Goal: Navigation & Orientation: Find specific page/section

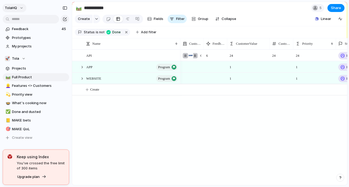
click at [15, 7] on span "TolaHQ" at bounding box center [11, 7] width 12 height 5
click at [23, 20] on span "Settings" at bounding box center [19, 19] width 15 height 5
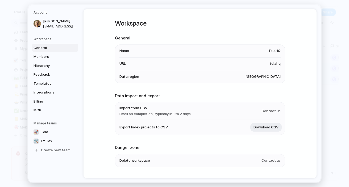
click at [270, 50] on span "TolaHQ" at bounding box center [275, 50] width 12 height 5
click at [47, 143] on span "EY Tax" at bounding box center [46, 140] width 11 height 5
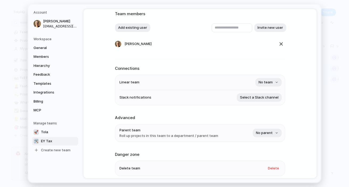
scroll to position [57, 0]
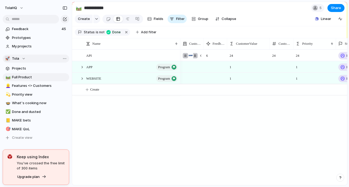
click at [22, 56] on div "🚀 Tola" at bounding box center [15, 58] width 21 height 5
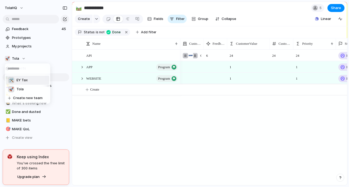
click at [19, 82] on span "EY Tax" at bounding box center [22, 79] width 11 height 5
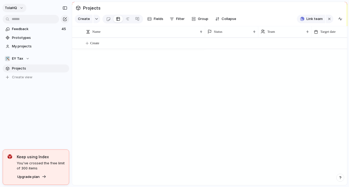
click at [12, 10] on span "TolaHQ" at bounding box center [11, 7] width 12 height 5
click at [19, 20] on span "Settings" at bounding box center [19, 19] width 15 height 5
click at [31, 38] on span "Prototypes" at bounding box center [39, 37] width 55 height 5
click at [22, 60] on span "EY Tax" at bounding box center [17, 58] width 11 height 5
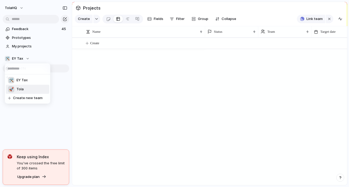
click at [23, 88] on span "Tola" at bounding box center [20, 88] width 7 height 5
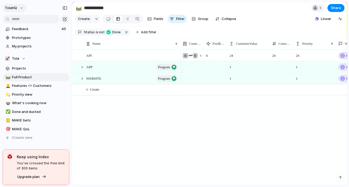
click at [15, 9] on span "TolaHQ" at bounding box center [11, 7] width 12 height 5
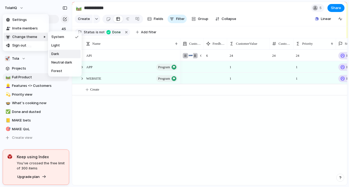
click at [60, 54] on li "Dark" at bounding box center [64, 54] width 31 height 9
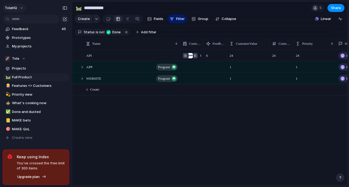
click at [13, 9] on span "TolaHQ" at bounding box center [11, 7] width 12 height 5
click at [20, 21] on span "Settings" at bounding box center [19, 19] width 15 height 5
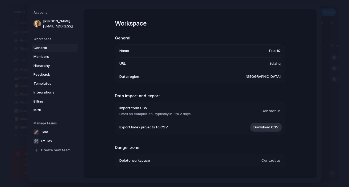
click at [45, 46] on span "General" at bounding box center [51, 47] width 34 height 5
click at [50, 57] on span "Members" at bounding box center [51, 56] width 34 height 5
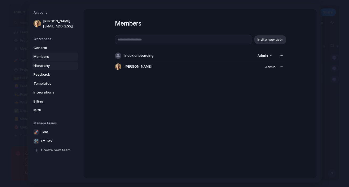
click at [50, 65] on span "Hierarchy" at bounding box center [51, 65] width 34 height 5
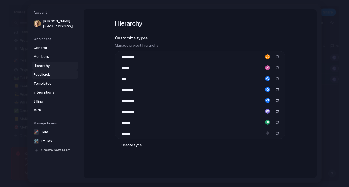
click at [49, 73] on span "Feedback" at bounding box center [51, 74] width 34 height 5
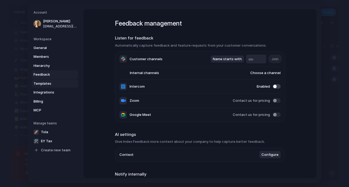
click at [48, 84] on span "Templates" at bounding box center [51, 83] width 34 height 5
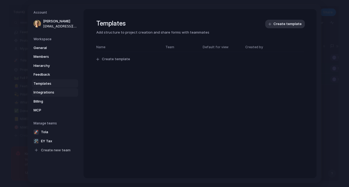
click at [48, 92] on span "Integrations" at bounding box center [51, 92] width 34 height 5
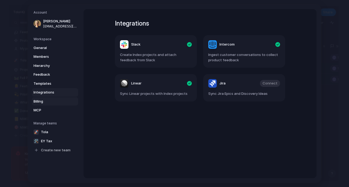
click at [48, 103] on span "Billing" at bounding box center [51, 100] width 34 height 5
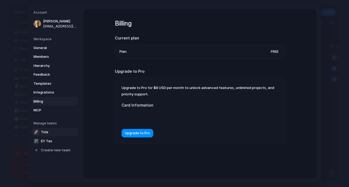
click at [46, 132] on span "Tola" at bounding box center [44, 131] width 7 height 5
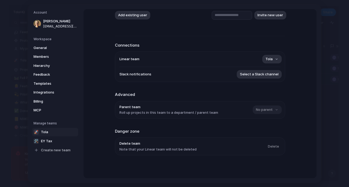
scroll to position [48, 0]
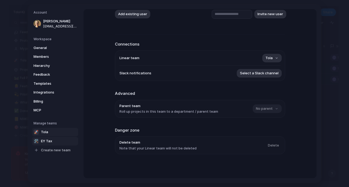
click at [46, 141] on span "EY Tax" at bounding box center [46, 140] width 11 height 5
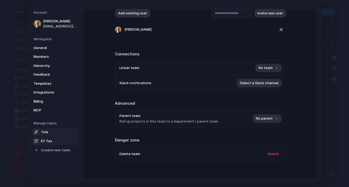
click at [47, 129] on span "Tola" at bounding box center [44, 131] width 7 height 5
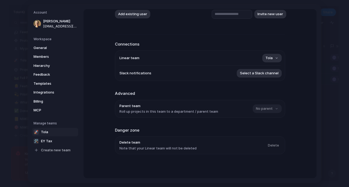
click at [274, 108] on div "No parent" at bounding box center [267, 108] width 28 height 9
click at [48, 142] on span "EY Tax" at bounding box center [46, 140] width 11 height 5
type input "******"
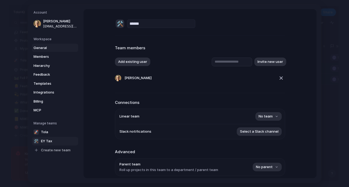
click at [42, 46] on span "General" at bounding box center [51, 47] width 34 height 5
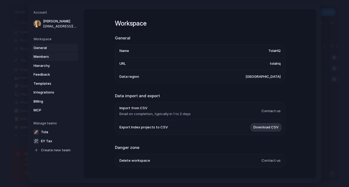
click at [52, 58] on span "Members" at bounding box center [51, 56] width 34 height 5
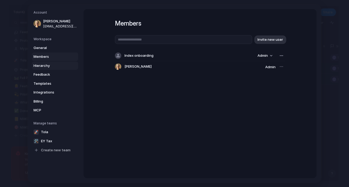
click at [51, 62] on link "Hierarchy" at bounding box center [55, 65] width 46 height 9
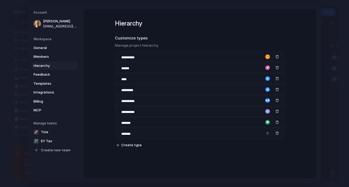
click at [49, 65] on span "Hierarchy" at bounding box center [51, 65] width 34 height 5
click at [48, 73] on span "Feedback" at bounding box center [51, 74] width 34 height 5
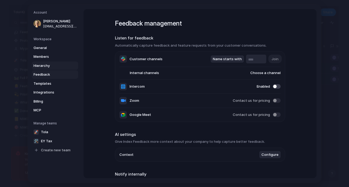
click at [48, 68] on link "Hierarchy" at bounding box center [55, 65] width 46 height 9
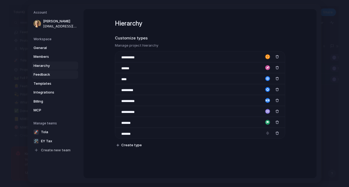
click at [48, 74] on span "Feedback" at bounding box center [51, 74] width 34 height 5
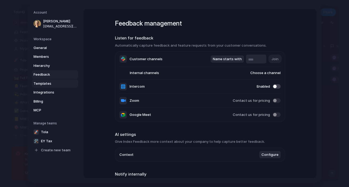
click at [47, 82] on span "Templates" at bounding box center [51, 83] width 34 height 5
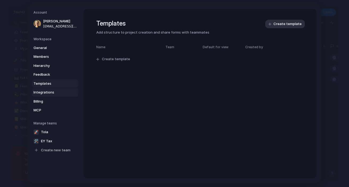
click at [47, 92] on span "Integrations" at bounding box center [51, 92] width 34 height 5
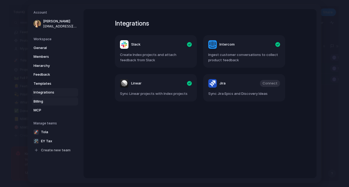
click at [46, 104] on link "Billing" at bounding box center [55, 101] width 46 height 9
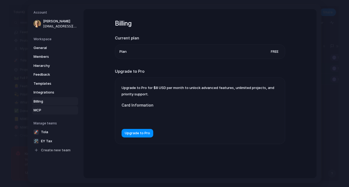
click at [44, 110] on span "MCP" at bounding box center [51, 110] width 34 height 5
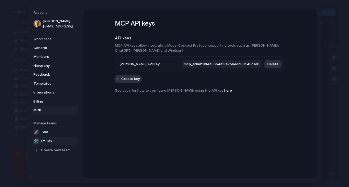
click at [43, 140] on span "EY Tax" at bounding box center [46, 140] width 11 height 5
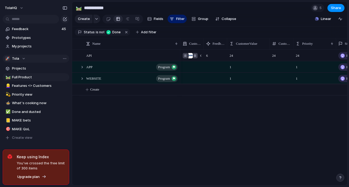
click at [20, 57] on div "🚀 Tola" at bounding box center [15, 58] width 21 height 5
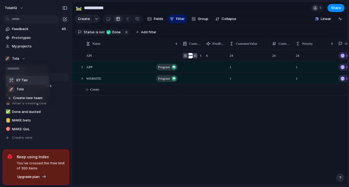
click at [25, 82] on span "EY Tax" at bounding box center [22, 79] width 11 height 5
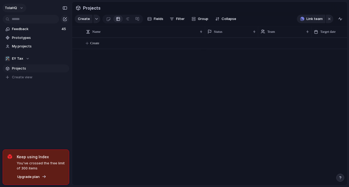
click at [18, 7] on button "TolaHQ" at bounding box center [14, 8] width 24 height 9
click at [25, 20] on span "Settings" at bounding box center [19, 19] width 15 height 5
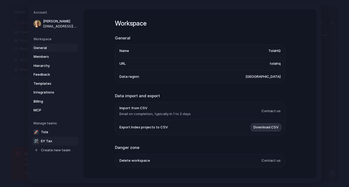
click at [49, 139] on span "EY Tax" at bounding box center [46, 140] width 11 height 5
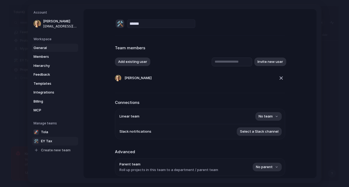
click at [43, 47] on span "General" at bounding box center [51, 47] width 34 height 5
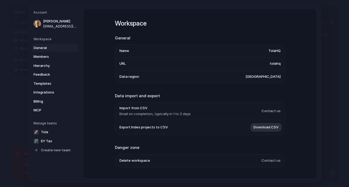
click at [267, 61] on li "URL tolahq" at bounding box center [199, 63] width 161 height 13
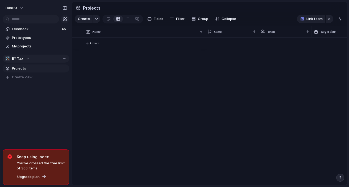
click at [17, 60] on span "EY Tax" at bounding box center [17, 58] width 11 height 5
click at [54, 122] on div "🛠️ EY Tax 🚀 Tola Create new team" at bounding box center [174, 93] width 349 height 187
click at [31, 46] on span "My projects" at bounding box center [39, 46] width 55 height 5
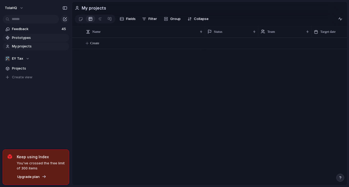
click at [24, 38] on span "Prototypes" at bounding box center [39, 37] width 55 height 5
click at [16, 30] on span "Feedback" at bounding box center [36, 28] width 48 height 5
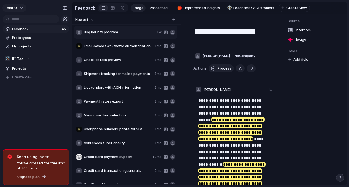
click at [17, 4] on button "TolaHQ" at bounding box center [14, 8] width 24 height 9
click at [22, 45] on span "Sign out" at bounding box center [19, 45] width 14 height 5
